Goal: Browse casually: Explore the website without a specific task or goal

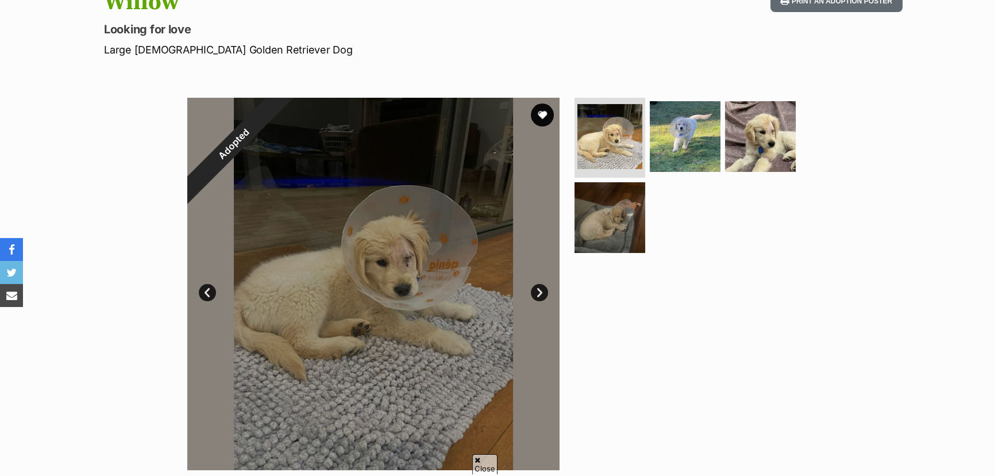
scroll to position [156, 0]
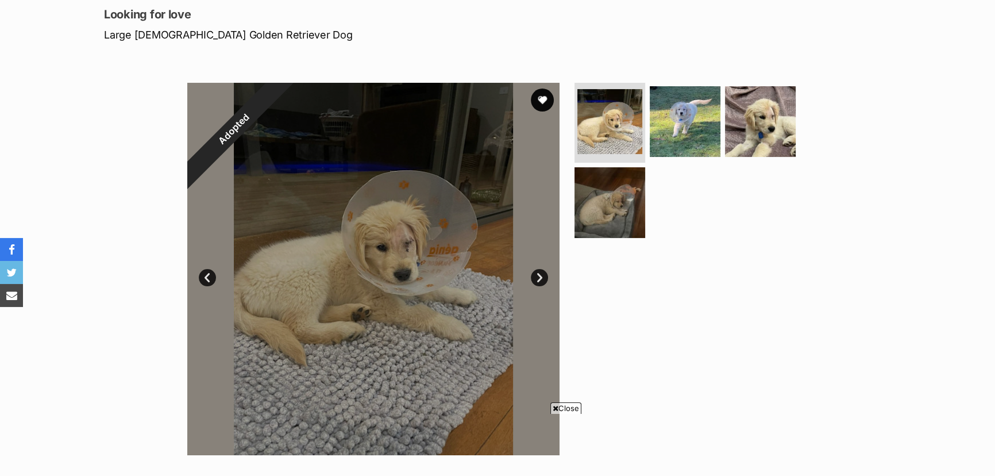
click at [539, 275] on link "Next" at bounding box center [539, 277] width 17 height 17
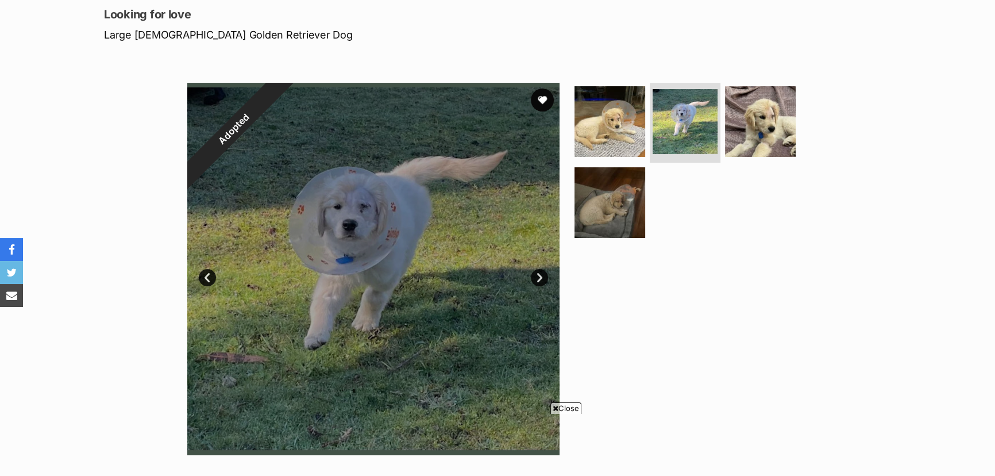
click at [538, 275] on link "Next" at bounding box center [539, 277] width 17 height 17
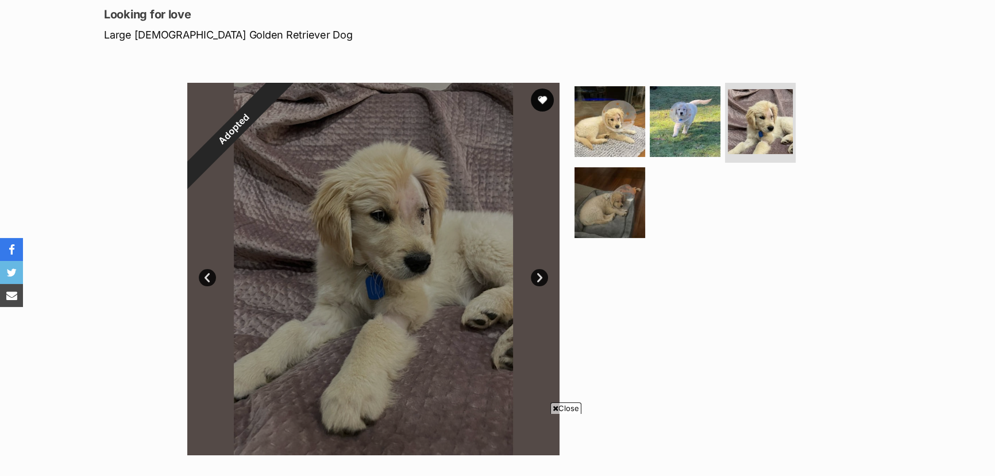
click at [538, 275] on link "Next" at bounding box center [539, 277] width 17 height 17
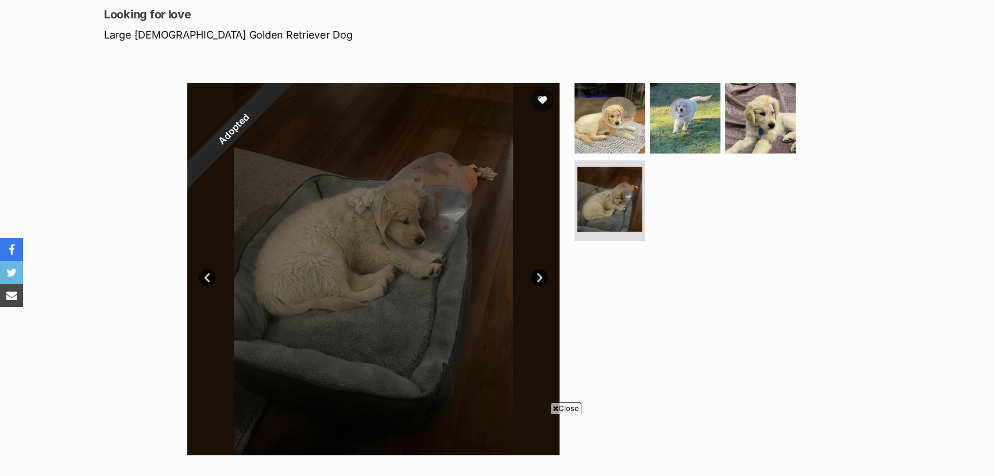
click at [538, 275] on link "Next" at bounding box center [539, 277] width 17 height 17
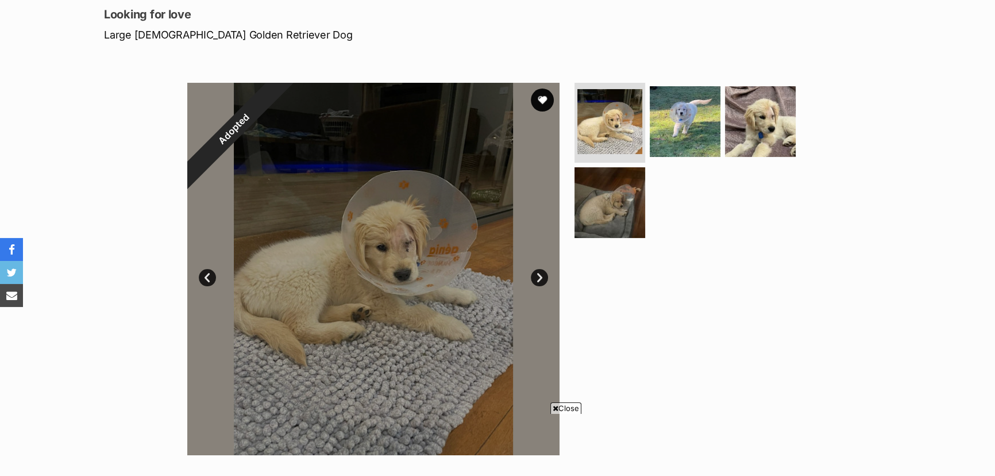
click at [564, 408] on span "Close" at bounding box center [565, 407] width 31 height 11
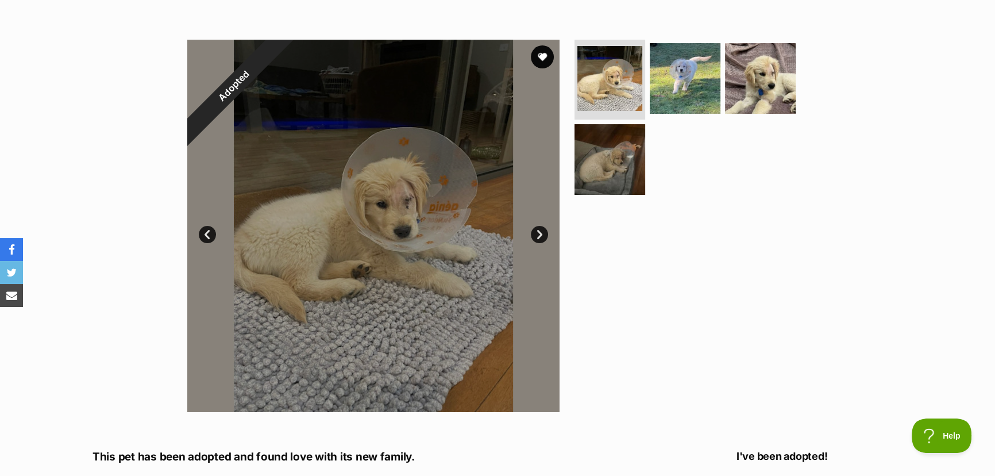
scroll to position [104, 0]
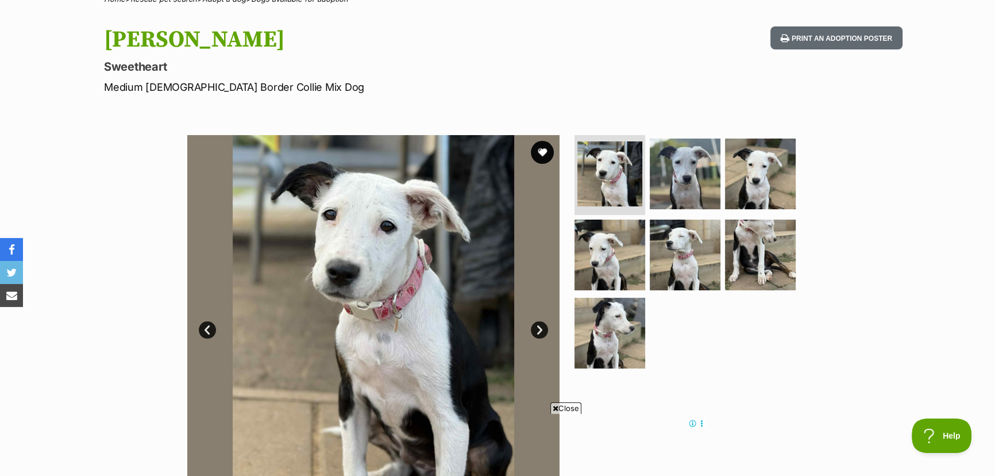
click at [539, 329] on link "Next" at bounding box center [539, 329] width 17 height 17
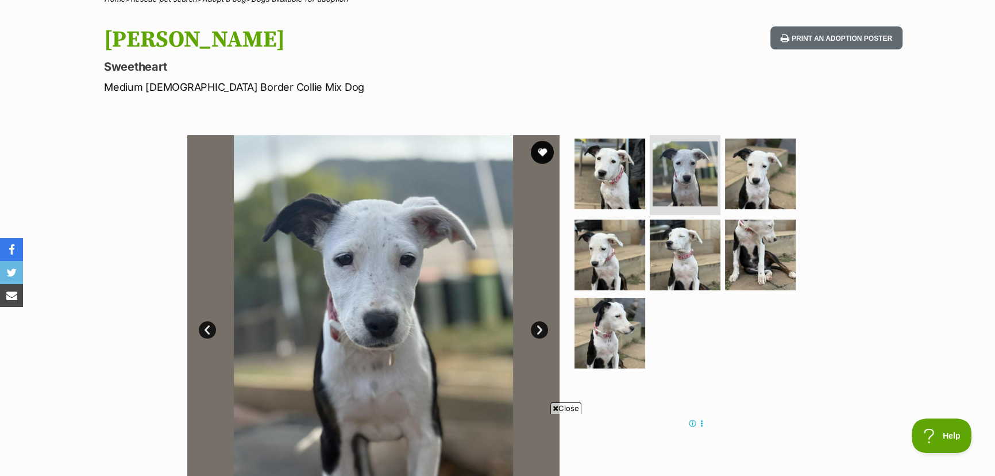
click at [539, 329] on link "Next" at bounding box center [539, 329] width 17 height 17
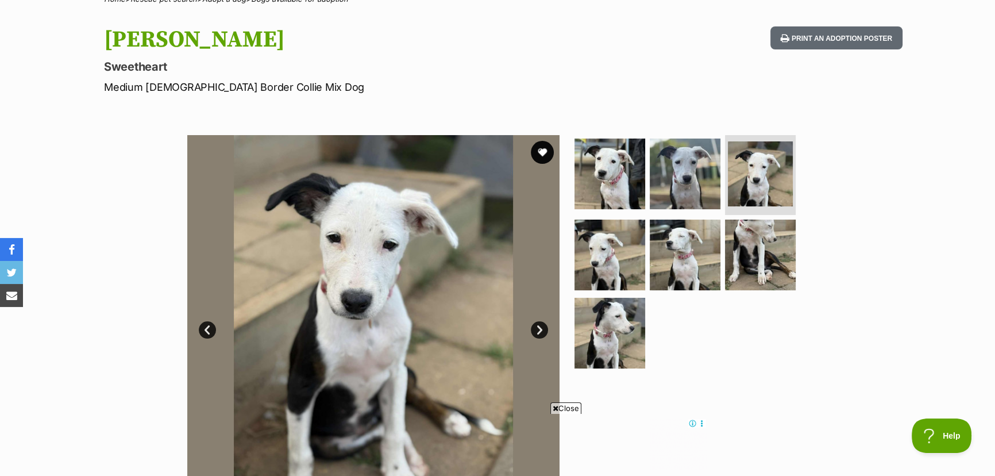
click at [539, 329] on link "Next" at bounding box center [539, 329] width 17 height 17
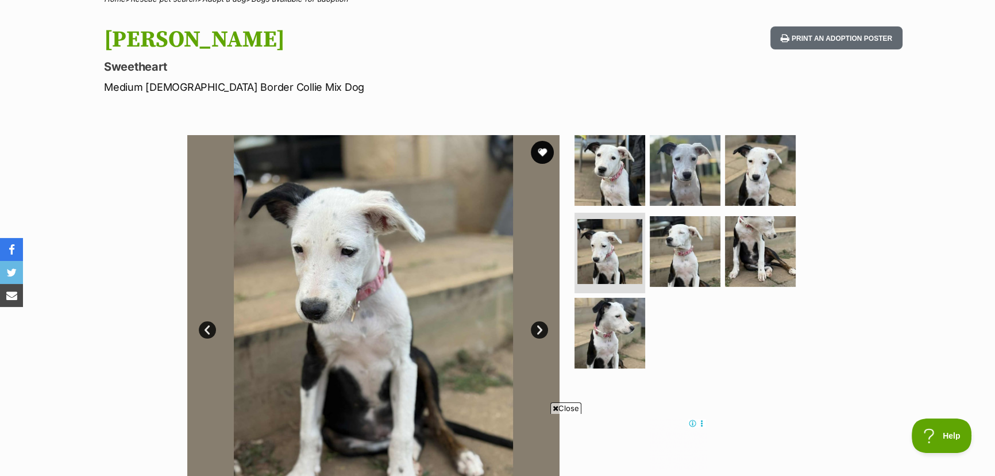
click at [539, 329] on link "Next" at bounding box center [539, 329] width 17 height 17
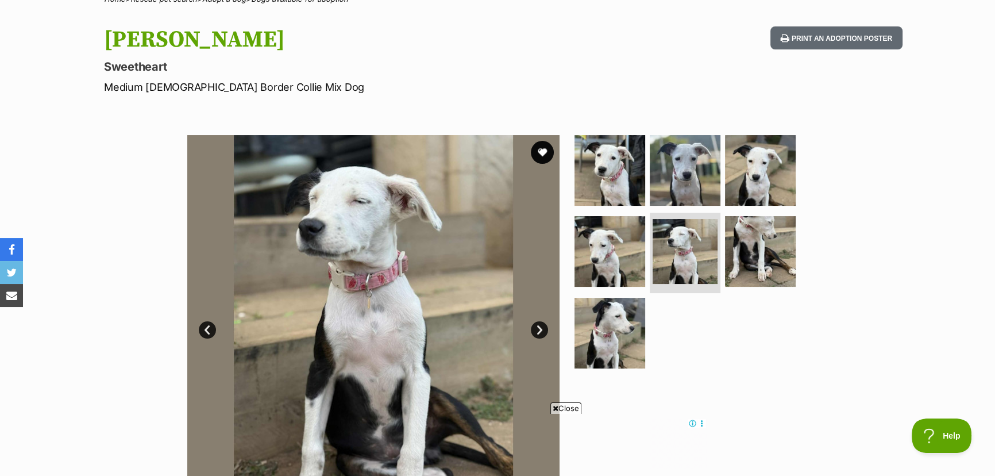
click at [539, 329] on link "Next" at bounding box center [539, 329] width 17 height 17
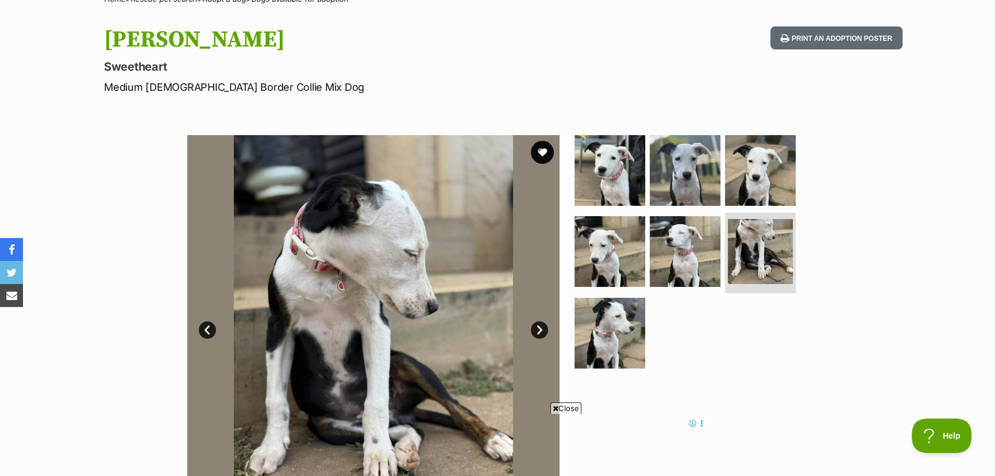
click at [539, 329] on link "Next" at bounding box center [539, 329] width 17 height 17
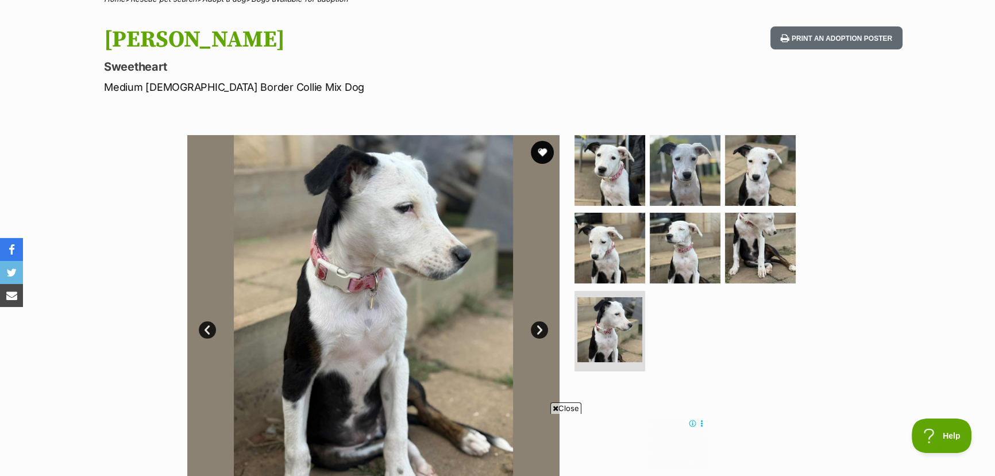
click at [539, 329] on link "Next" at bounding box center [539, 329] width 17 height 17
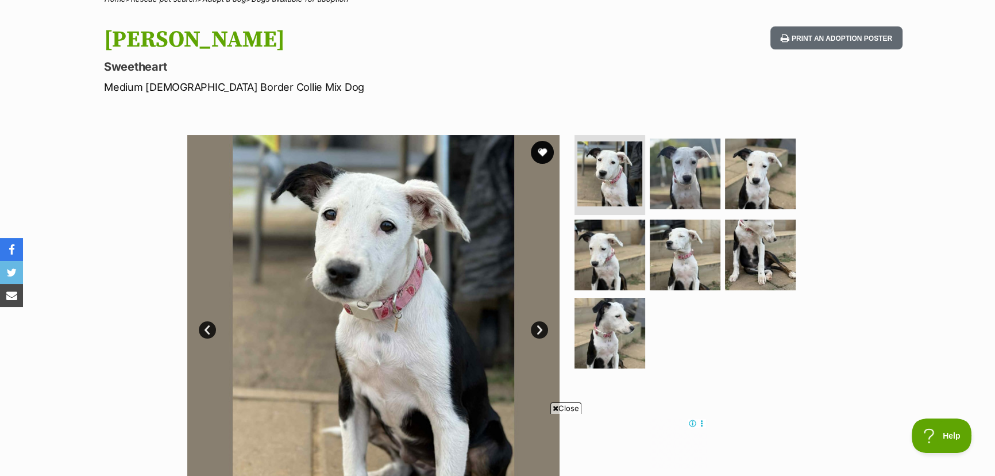
click at [565, 410] on span "Close" at bounding box center [565, 407] width 31 height 11
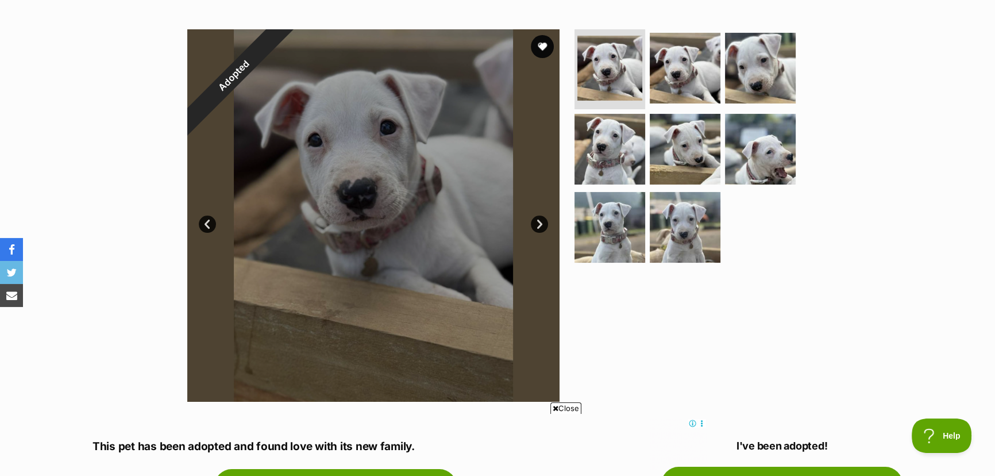
scroll to position [208, 0]
